Goal: Task Accomplishment & Management: Complete application form

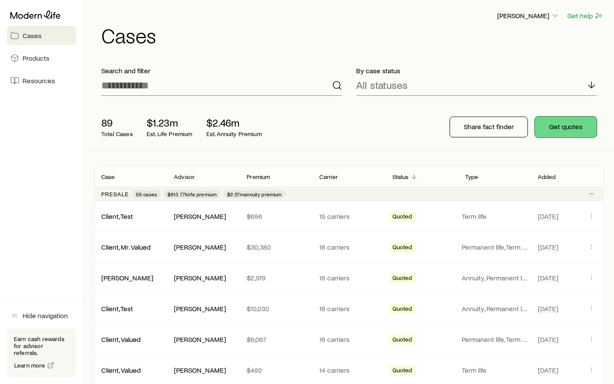
click at [565, 125] on button "Get quotes" at bounding box center [566, 126] width 62 height 21
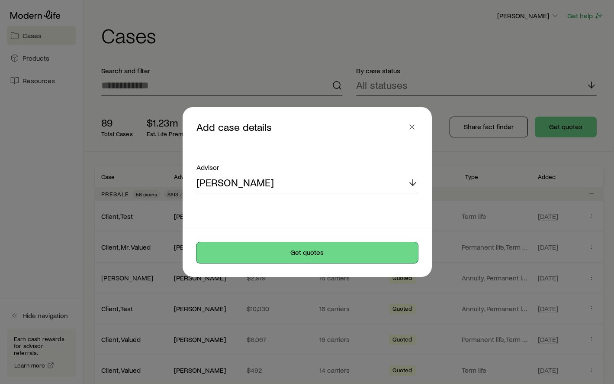
click at [331, 253] on button "Get quotes" at bounding box center [308, 252] width 222 height 21
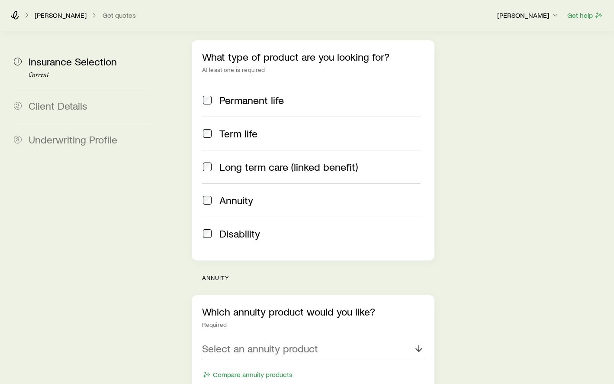
scroll to position [220, 0]
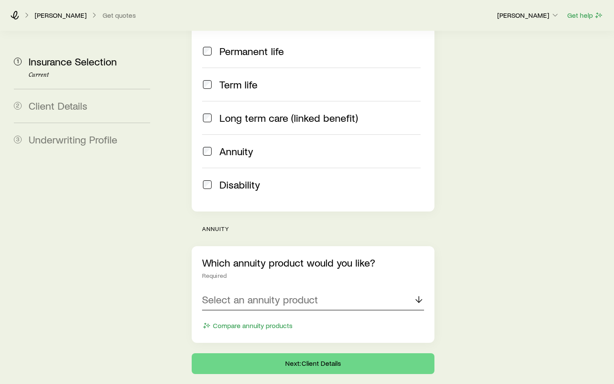
click at [253, 293] on p "Select an annuity product" at bounding box center [260, 299] width 116 height 12
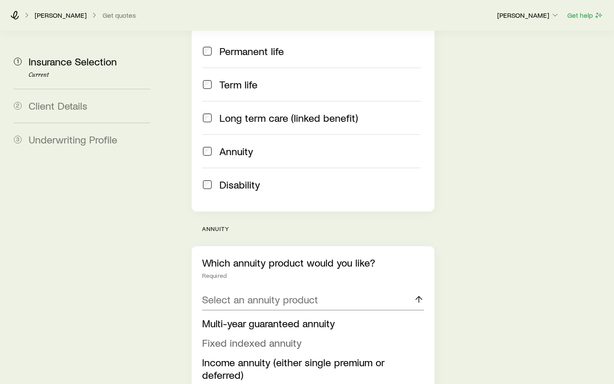
click at [239, 336] on span "Fixed indexed annuity" at bounding box center [252, 342] width 100 height 13
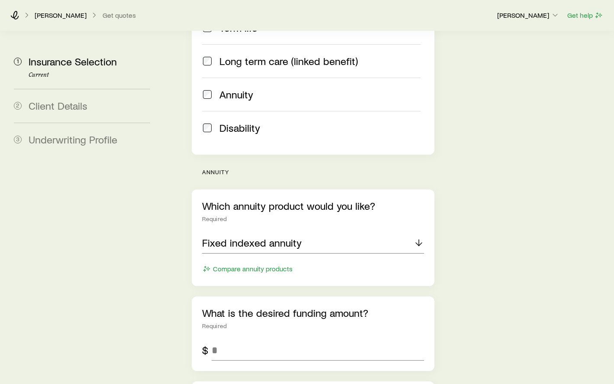
scroll to position [278, 0]
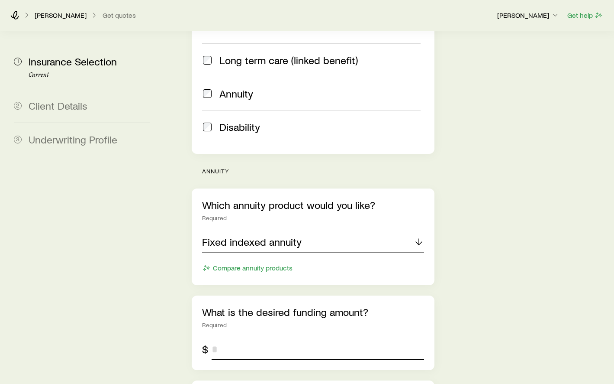
click at [239, 339] on input "tel" at bounding box center [318, 349] width 213 height 21
type input "*******"
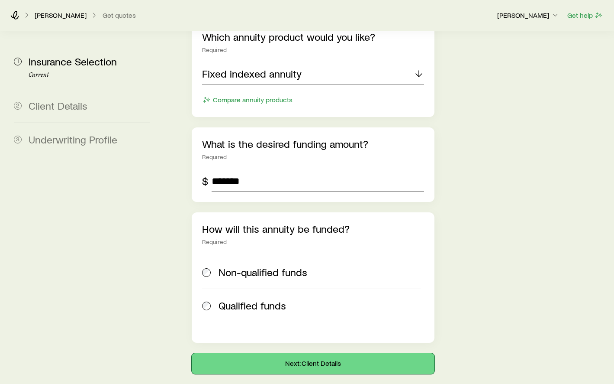
click at [262, 353] on button "Next: Client Details" at bounding box center [313, 363] width 243 height 21
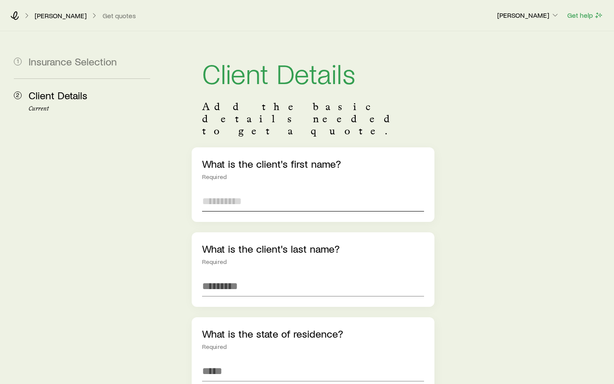
click at [236, 191] on input "text" at bounding box center [313, 201] width 222 height 21
type input "***"
type input "******"
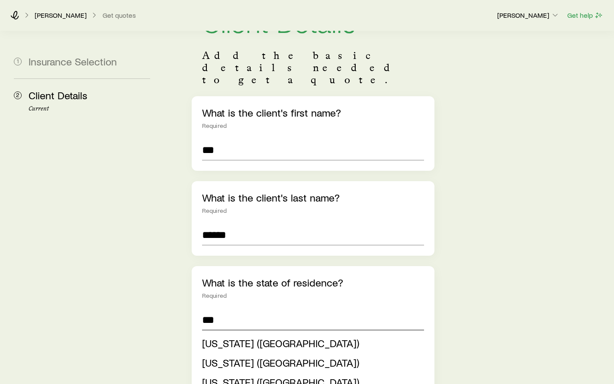
scroll to position [64, 0]
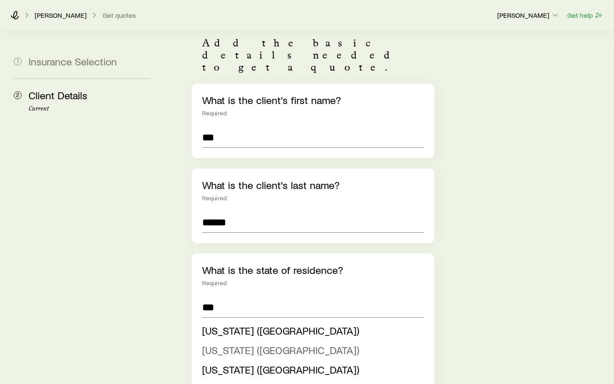
click at [226, 343] on span "[US_STATE] ([GEOGRAPHIC_DATA])" at bounding box center [280, 349] width 157 height 13
type input "**********"
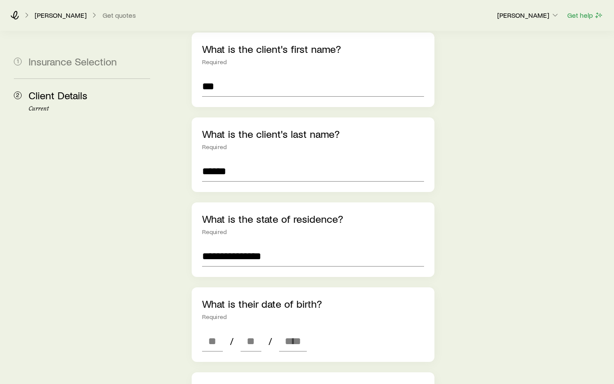
scroll to position [116, 0]
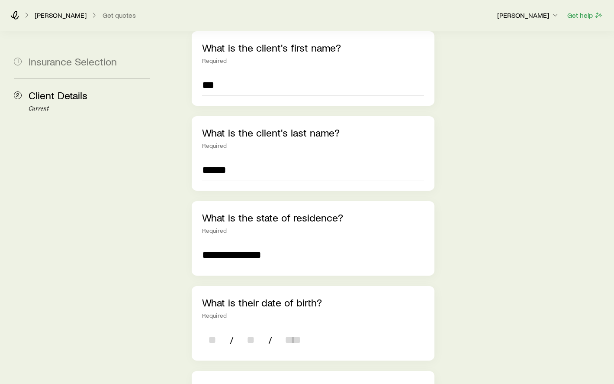
click at [215, 329] on input at bounding box center [212, 339] width 21 height 21
type input "**"
type input "****"
type input "*"
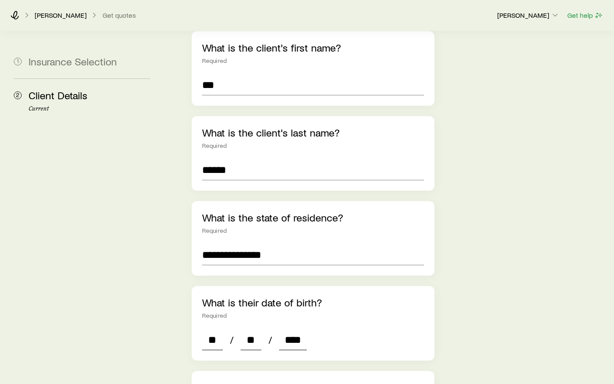
type input "*"
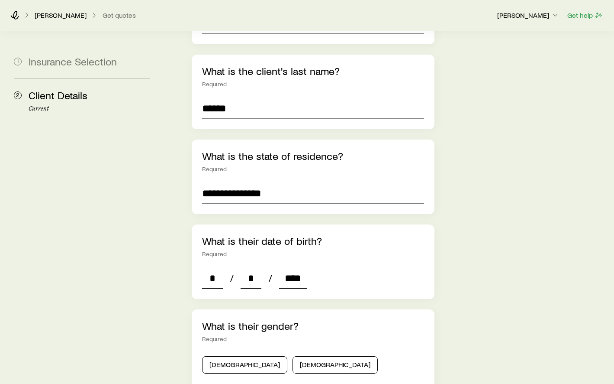
scroll to position [178, 0]
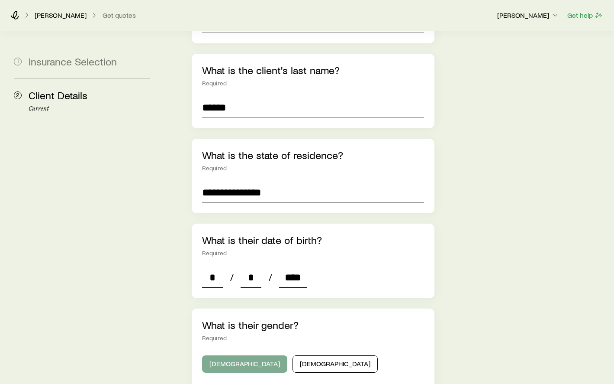
type input "****"
click at [227, 355] on button "[DEMOGRAPHIC_DATA]" at bounding box center [244, 363] width 85 height 17
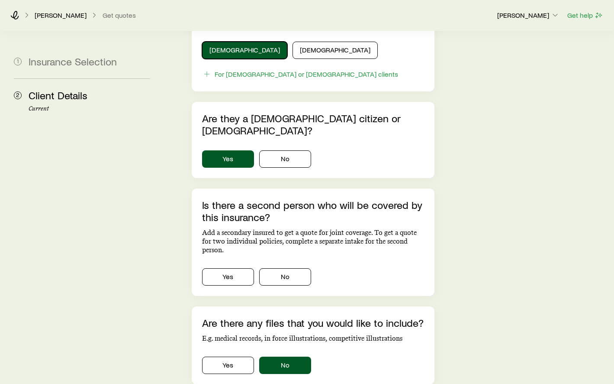
scroll to position [497, 0]
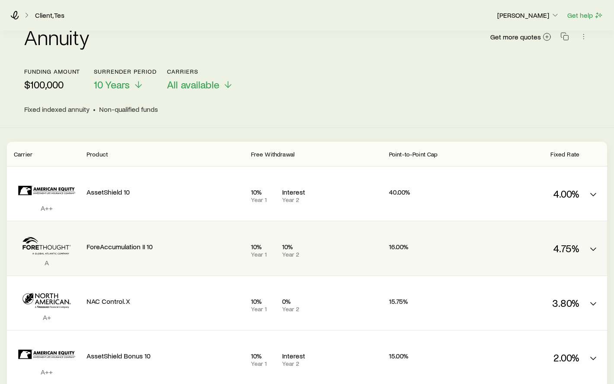
scroll to position [17, 0]
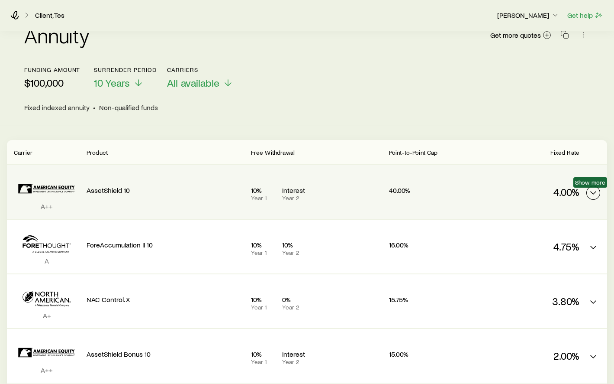
click at [596, 190] on icon "FIA quotes" at bounding box center [593, 192] width 10 height 10
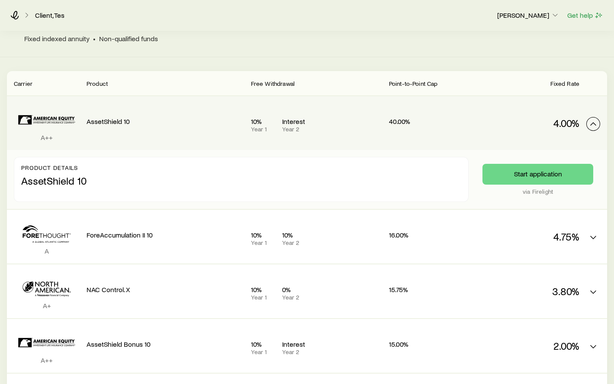
scroll to position [107, 0]
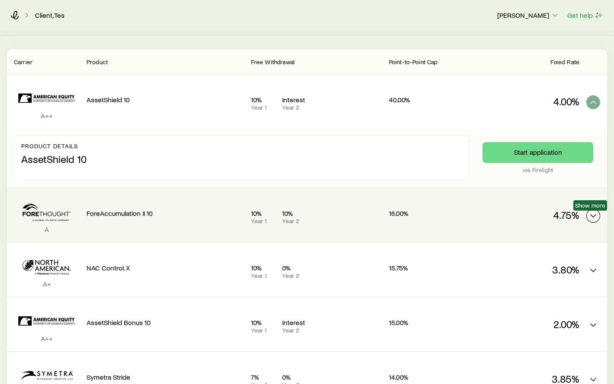
click at [592, 219] on icon "FIA quotes" at bounding box center [593, 215] width 10 height 10
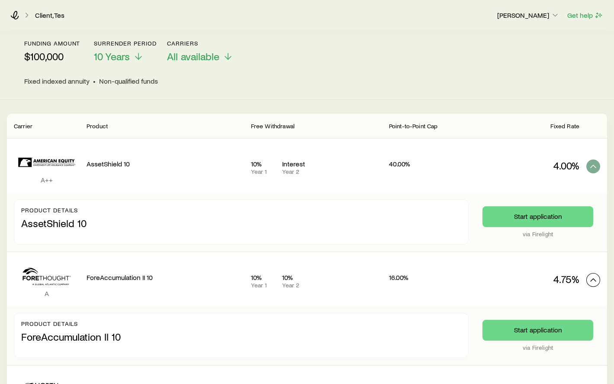
scroll to position [0, 0]
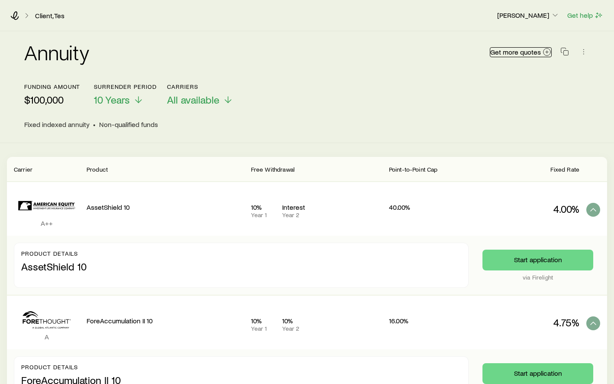
click at [547, 50] on icon at bounding box center [547, 52] width 9 height 9
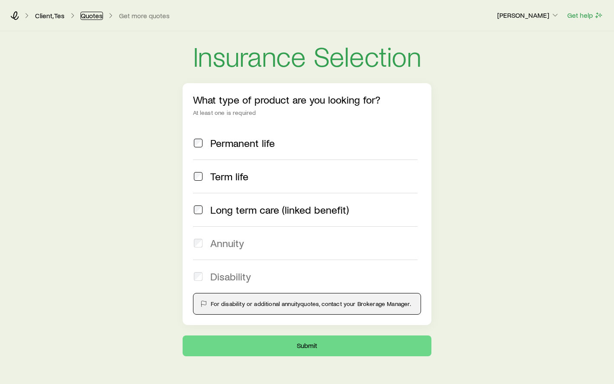
click at [96, 17] on link "Quotes" at bounding box center [92, 16] width 23 height 8
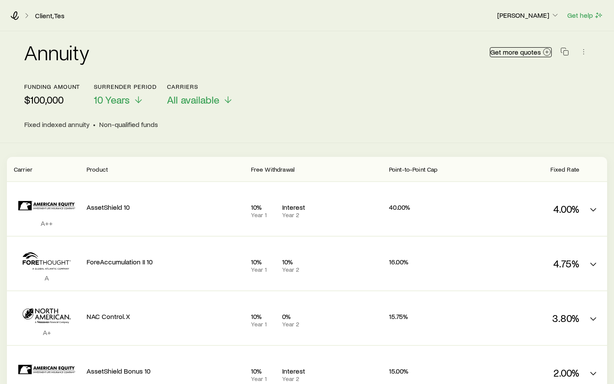
click at [546, 48] on circle at bounding box center [547, 51] width 7 height 7
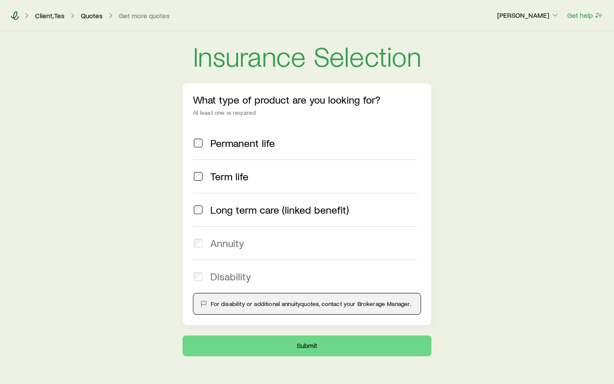
click at [16, 13] on icon at bounding box center [14, 15] width 9 height 9
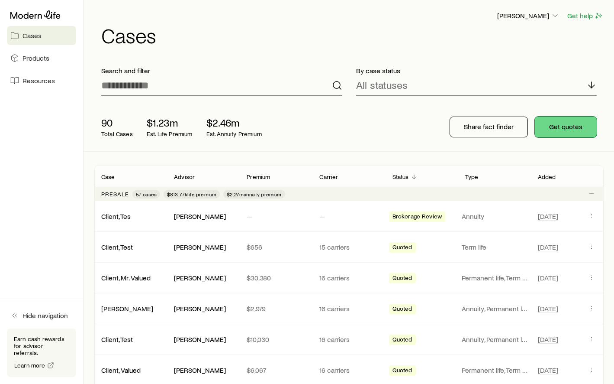
click at [555, 128] on button "Get quotes" at bounding box center [566, 126] width 62 height 21
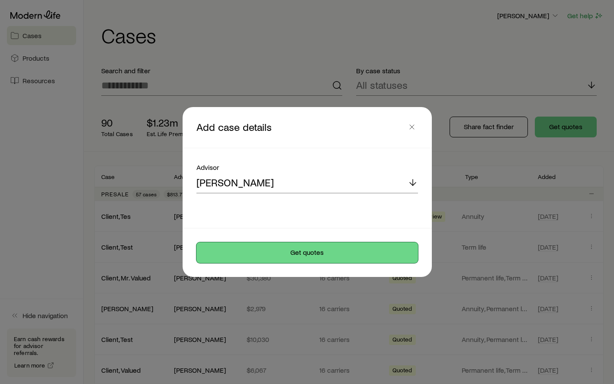
click at [274, 245] on button "Get quotes" at bounding box center [308, 252] width 222 height 21
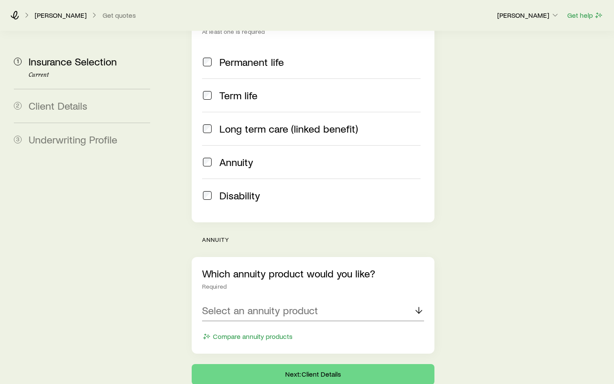
scroll to position [220, 0]
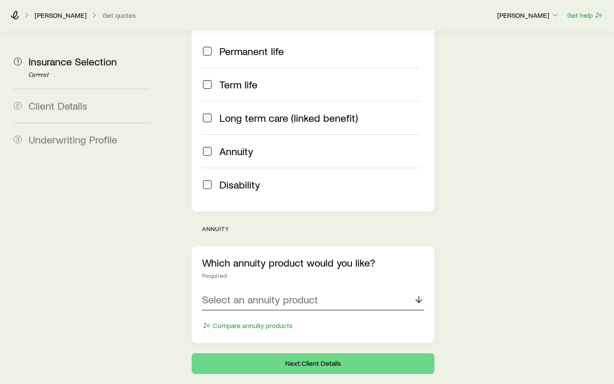
click at [229, 293] on p "Select an annuity product" at bounding box center [260, 299] width 116 height 12
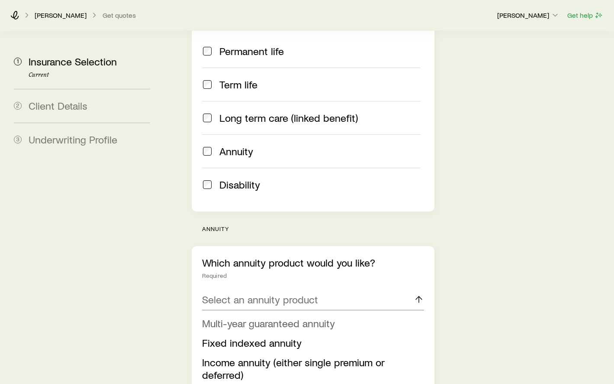
click at [227, 316] on span "Multi-year guaranteed annuity" at bounding box center [268, 322] width 133 height 13
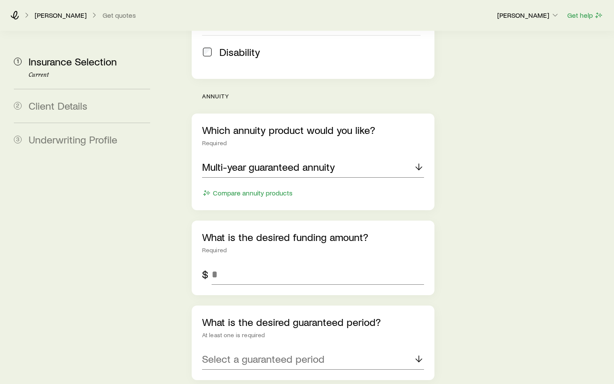
scroll to position [355, 0]
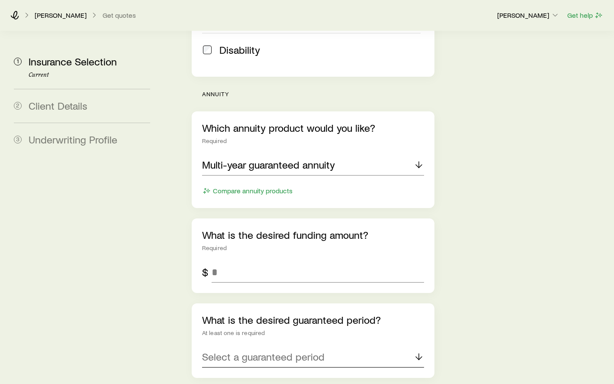
click at [246, 350] on p "Select a guaranteed period" at bounding box center [263, 356] width 123 height 12
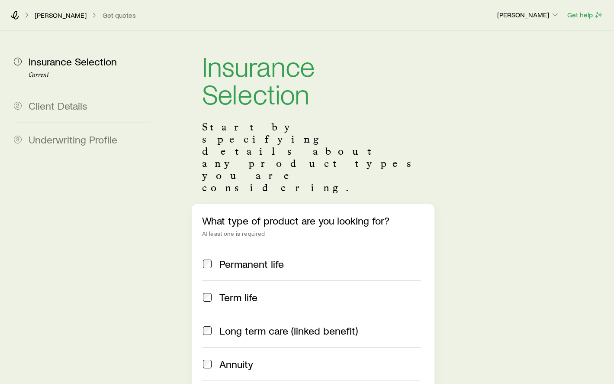
scroll to position [0, 0]
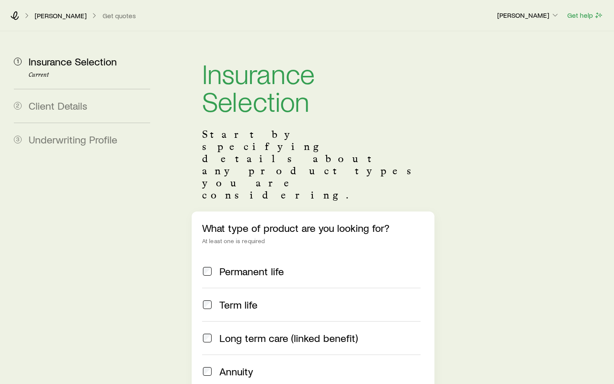
click at [77, 141] on span "Underwriting Profile" at bounding box center [73, 139] width 89 height 13
click at [13, 15] on icon at bounding box center [15, 15] width 8 height 9
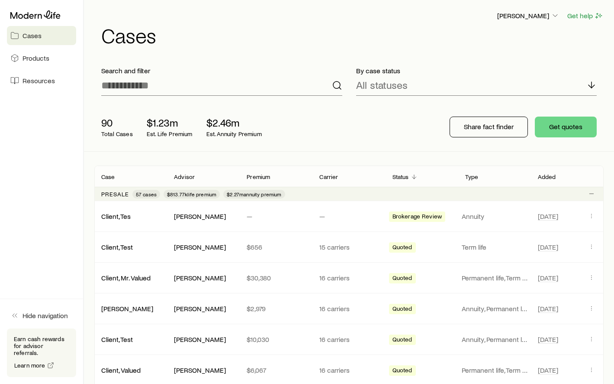
click at [50, 34] on link "Cases" at bounding box center [41, 35] width 69 height 19
click at [37, 19] on div at bounding box center [41, 15] width 69 height 16
click at [45, 79] on span "Resources" at bounding box center [39, 80] width 32 height 9
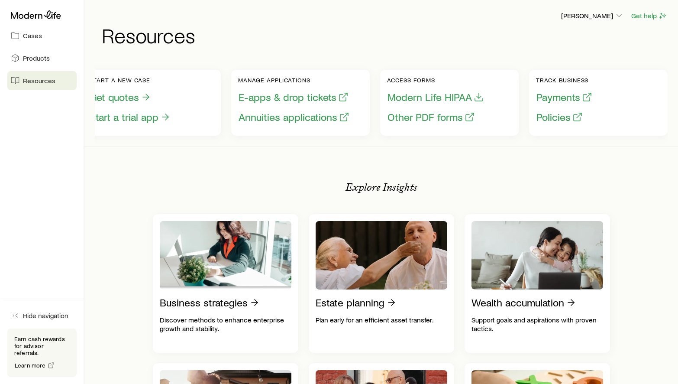
scroll to position [0, 12]
click at [42, 31] on link "Cases" at bounding box center [41, 35] width 69 height 19
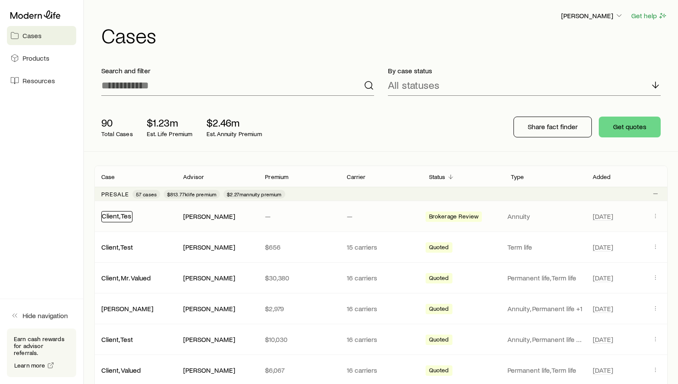
click at [117, 215] on link "Client, Tes" at bounding box center [116, 215] width 29 height 8
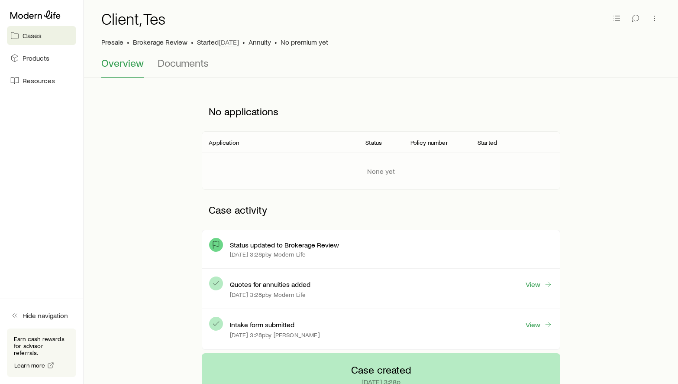
scroll to position [248, 0]
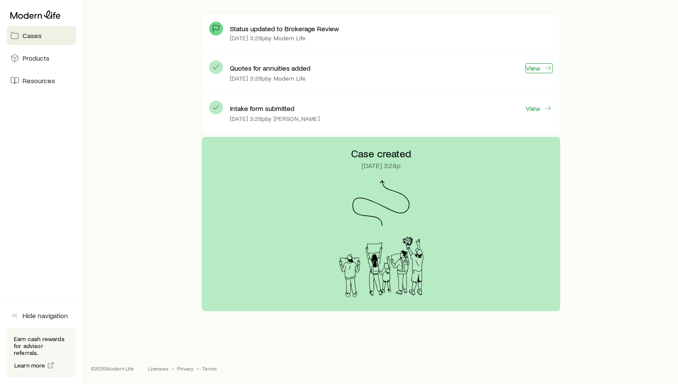
click at [540, 66] on link "View" at bounding box center [539, 68] width 28 height 10
